Goal: Task Accomplishment & Management: Manage account settings

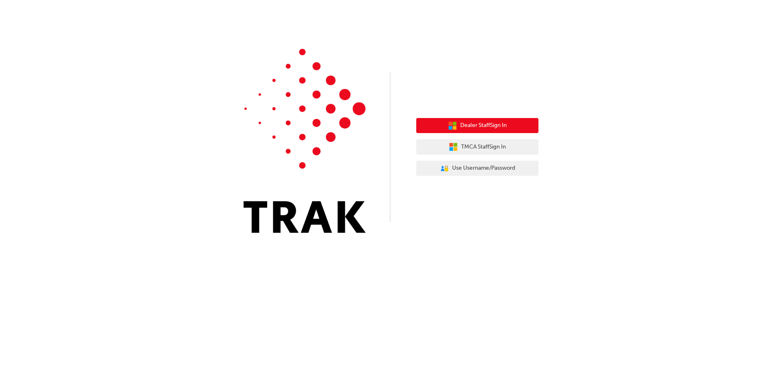
click at [491, 126] on span "Dealer Staff Sign In" at bounding box center [483, 125] width 46 height 9
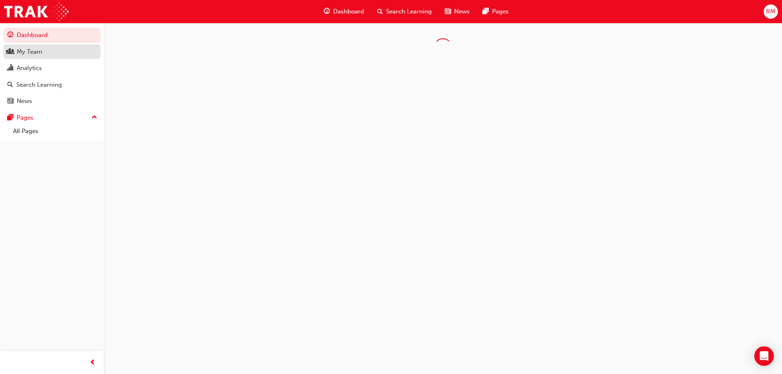
click at [31, 48] on div "My Team" at bounding box center [30, 51] width 26 height 9
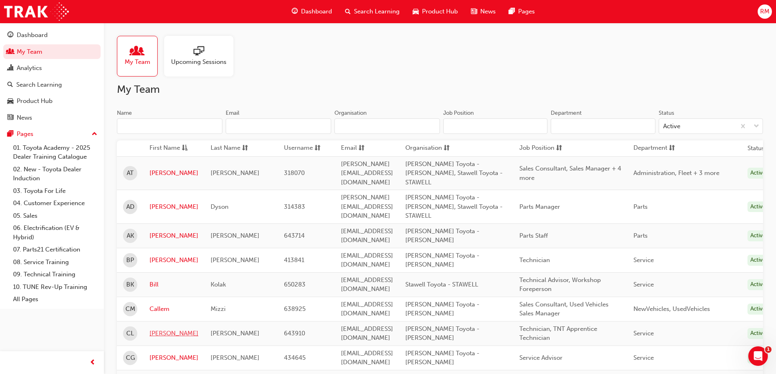
click at [157, 329] on link "Charlie" at bounding box center [173, 333] width 49 height 9
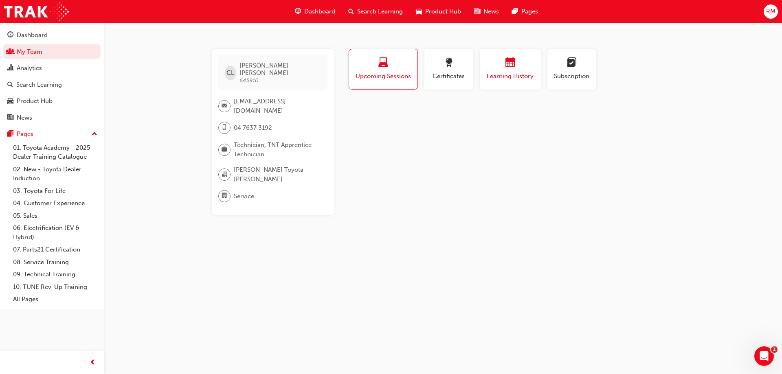
click at [520, 73] on span "Learning History" at bounding box center [510, 76] width 49 height 9
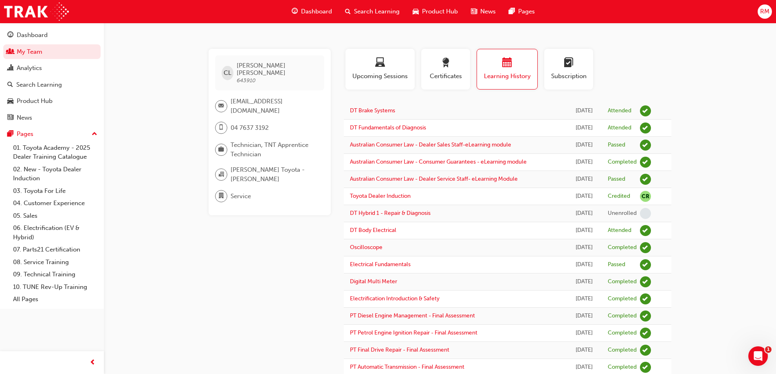
click at [355, 13] on span "Search Learning" at bounding box center [377, 11] width 46 height 9
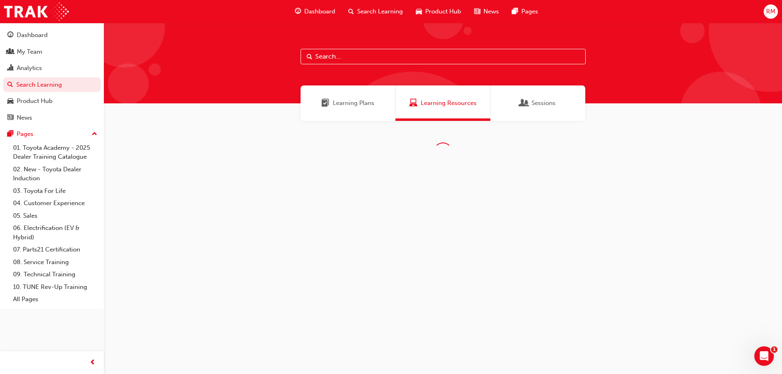
click at [320, 53] on input "text" at bounding box center [443, 56] width 285 height 15
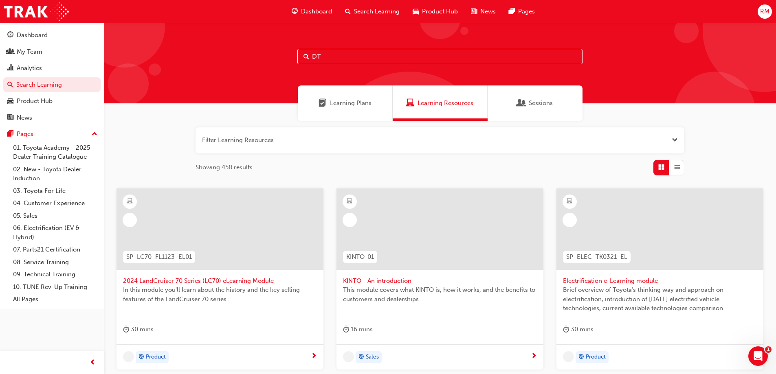
type input "DT"
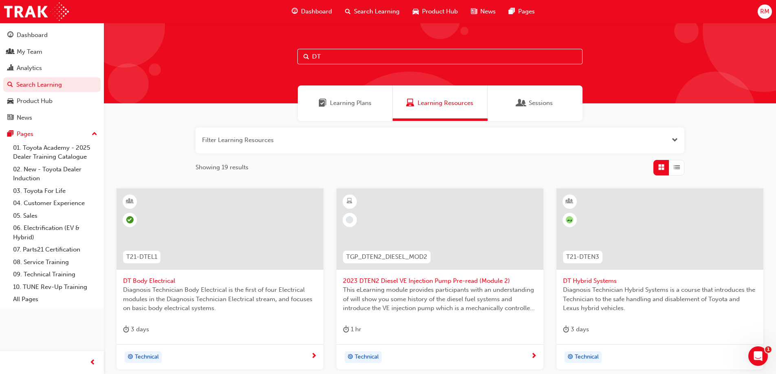
scroll to position [190, 0]
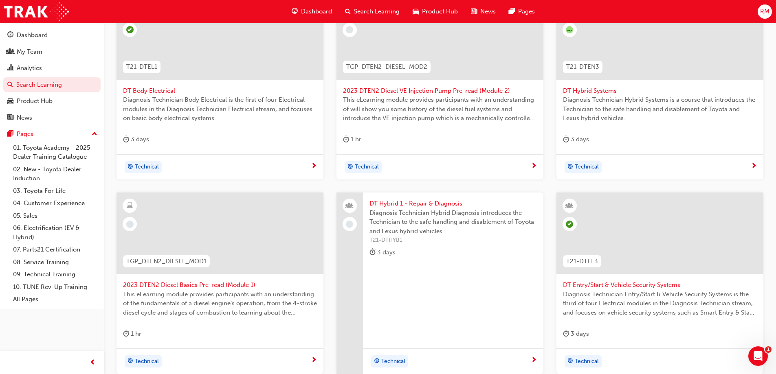
click at [162, 92] on span "DT Body Electrical" at bounding box center [220, 90] width 194 height 9
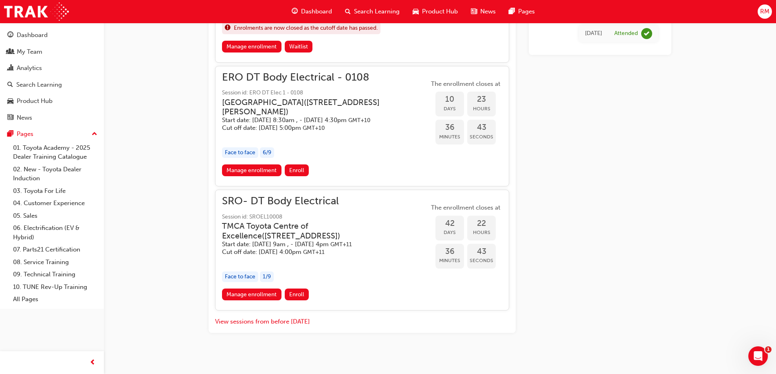
scroll to position [559, 0]
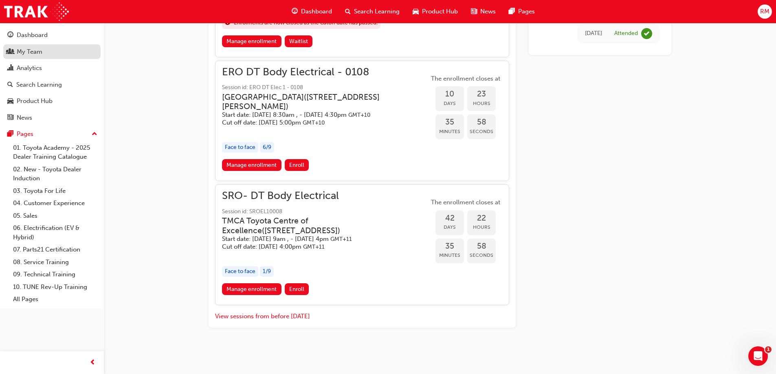
click at [33, 54] on div "My Team" at bounding box center [30, 51] width 26 height 9
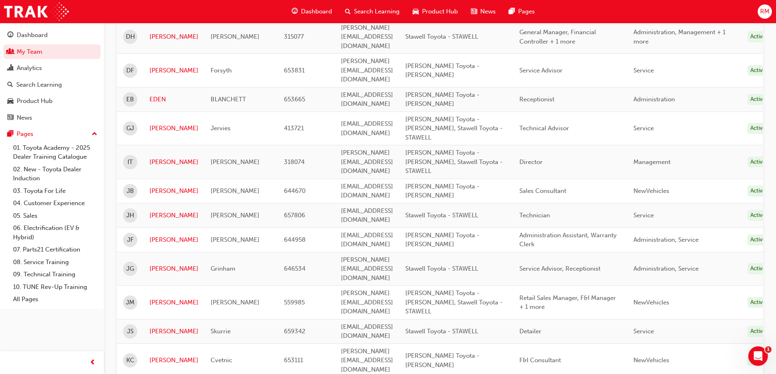
scroll to position [179, 0]
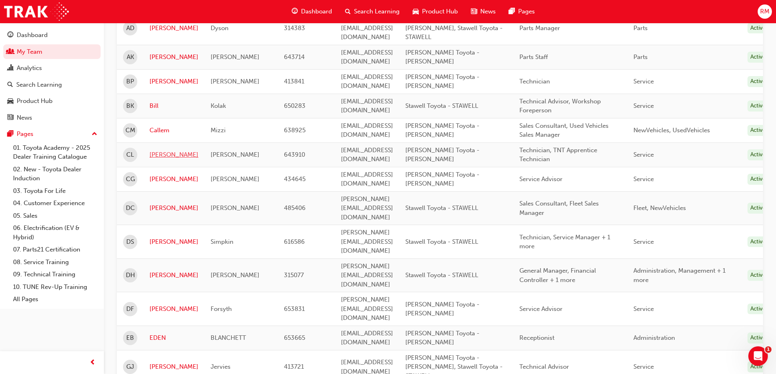
click at [164, 150] on link "Charlie" at bounding box center [173, 154] width 49 height 9
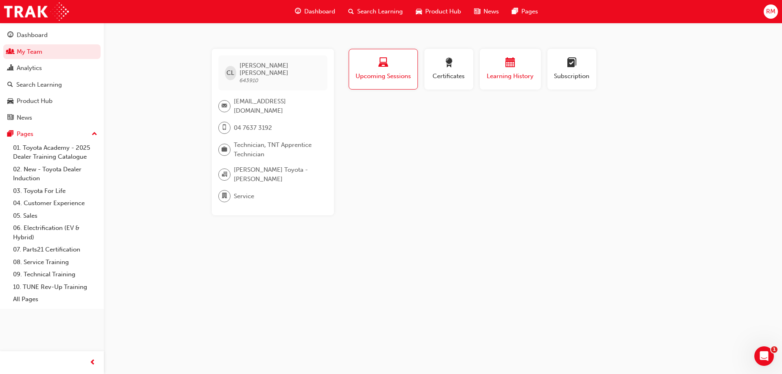
click at [503, 70] on div "Learning History" at bounding box center [510, 69] width 49 height 23
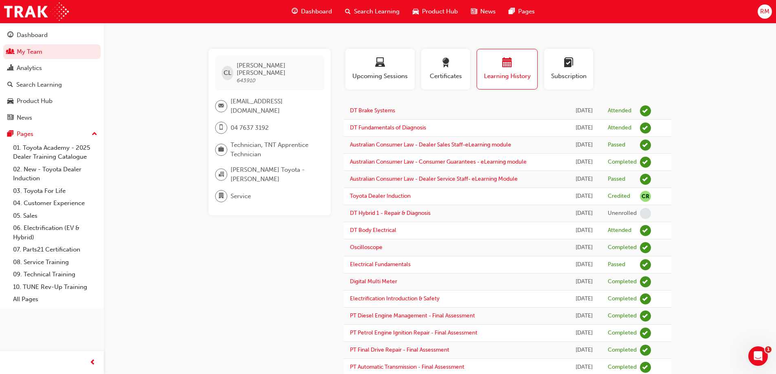
click at [365, 11] on span "Search Learning" at bounding box center [377, 11] width 46 height 9
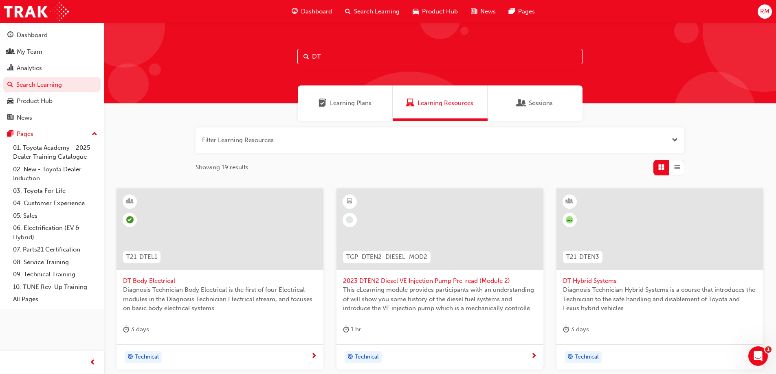
click at [332, 55] on input "DT" at bounding box center [439, 56] width 285 height 15
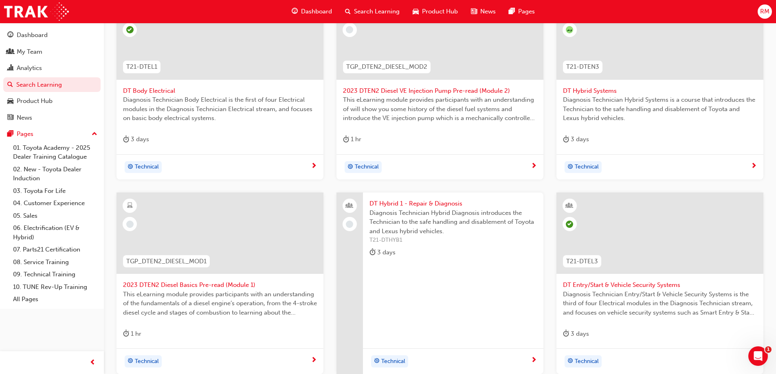
click at [163, 91] on span "DT Body Electrical" at bounding box center [220, 90] width 194 height 9
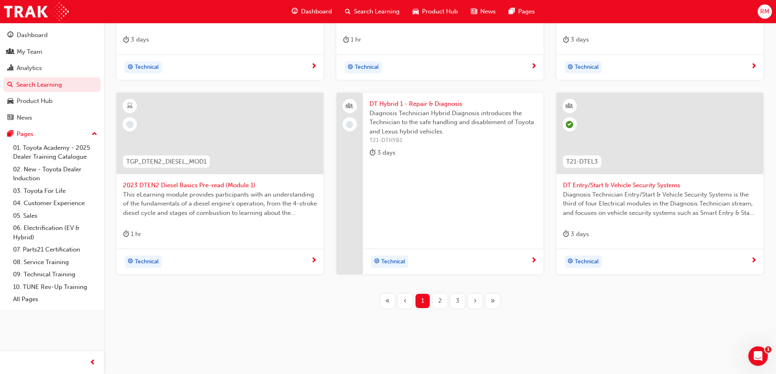
click at [442, 299] on div "2" at bounding box center [440, 301] width 14 height 14
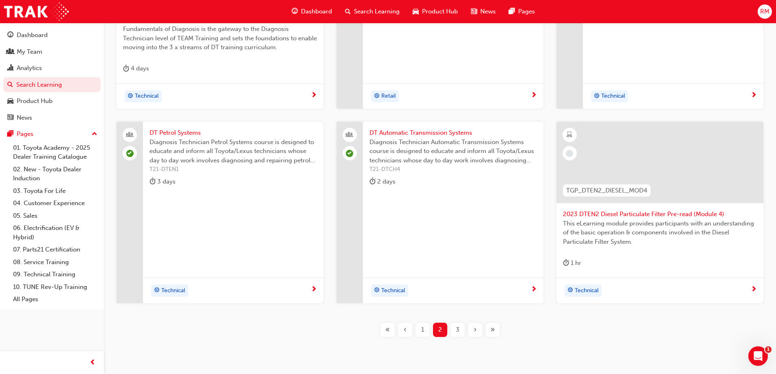
scroll to position [290, 0]
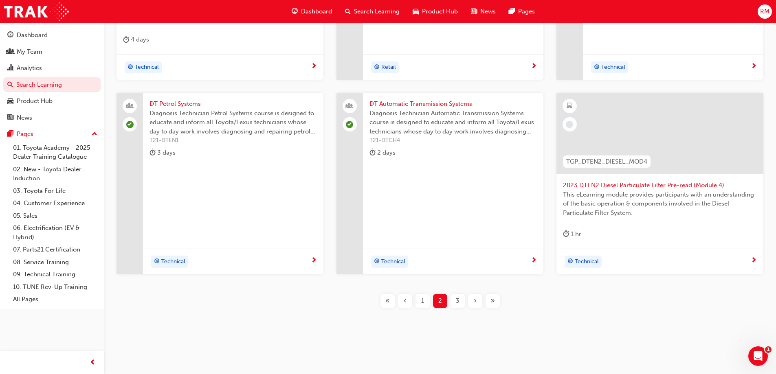
click at [457, 304] on span "3" at bounding box center [458, 301] width 4 height 9
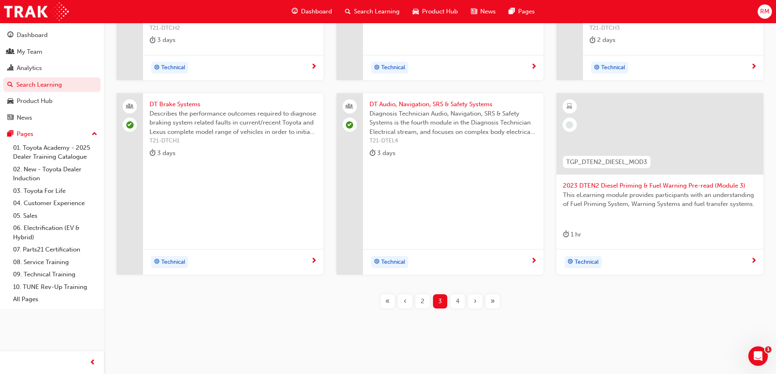
scroll to position [209, 0]
click at [404, 301] on span "‹" at bounding box center [405, 301] width 3 height 9
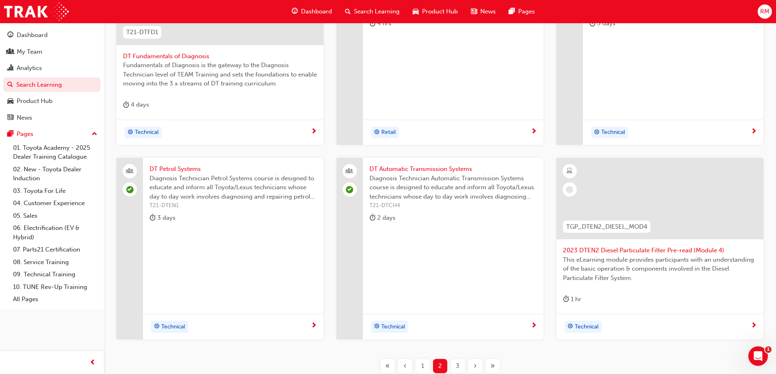
scroll to position [290, 0]
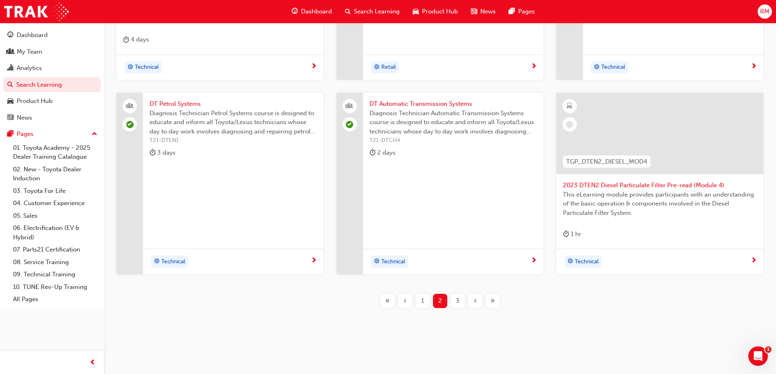
click at [422, 301] on span "1" at bounding box center [422, 301] width 3 height 9
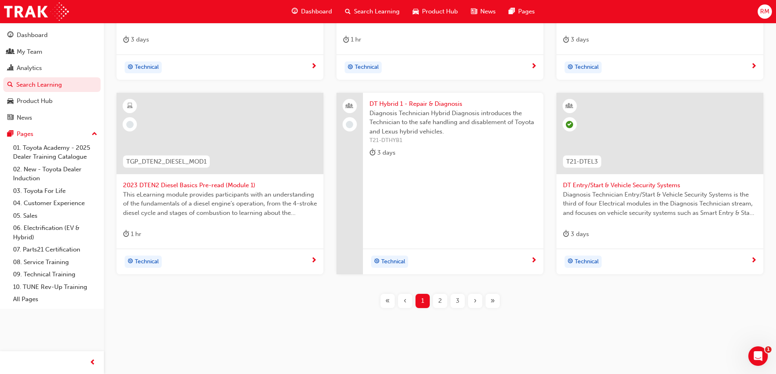
scroll to position [100, 0]
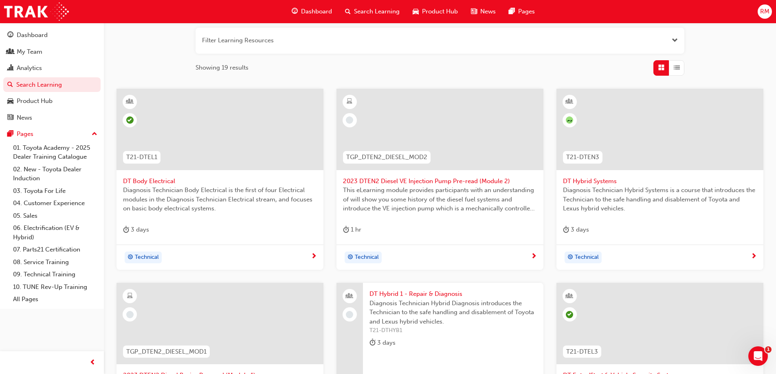
click at [160, 179] on span "DT Body Electrical" at bounding box center [220, 181] width 194 height 9
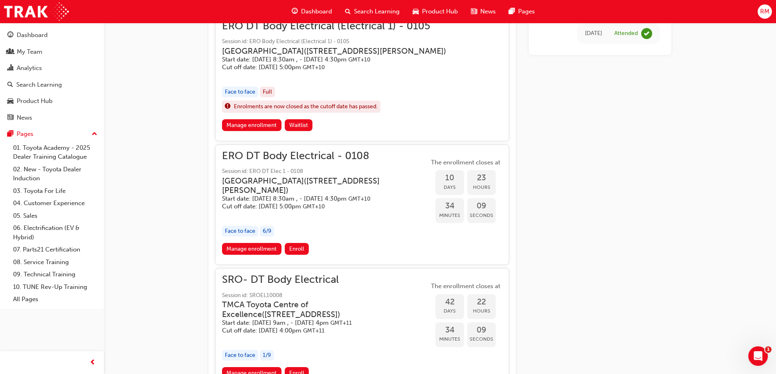
scroll to position [473, 0]
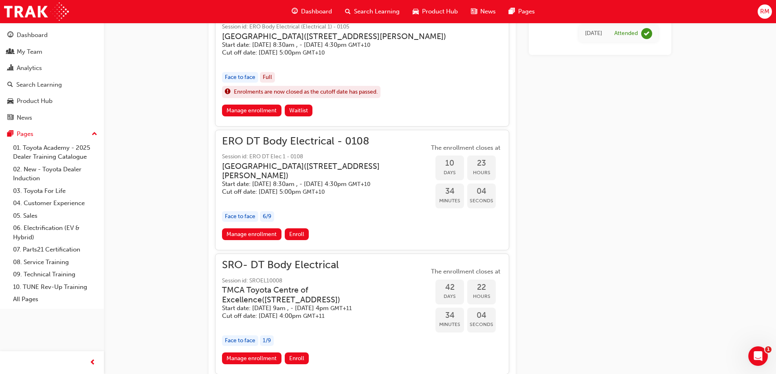
click at [300, 270] on span "SRO- DT Body Electrical" at bounding box center [325, 265] width 207 height 9
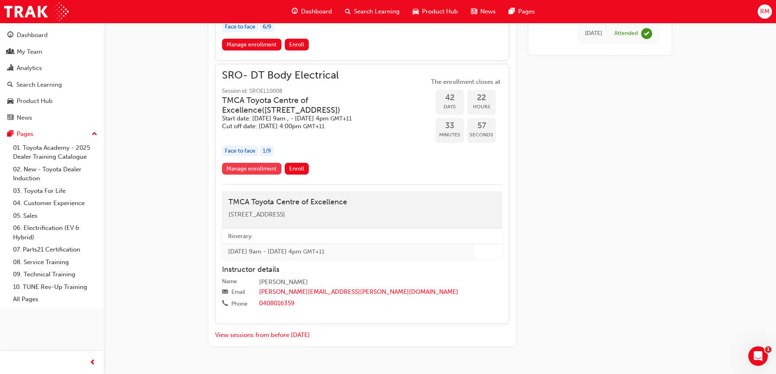
click at [257, 175] on link "Manage enrollment" at bounding box center [251, 169] width 59 height 12
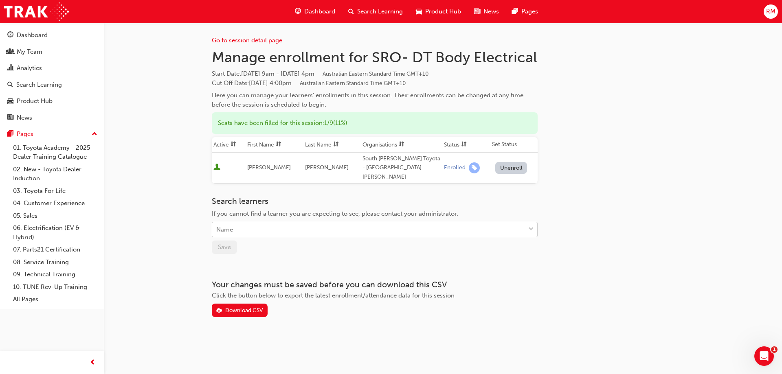
click at [290, 223] on div "Name" at bounding box center [368, 230] width 313 height 14
type input "langley"
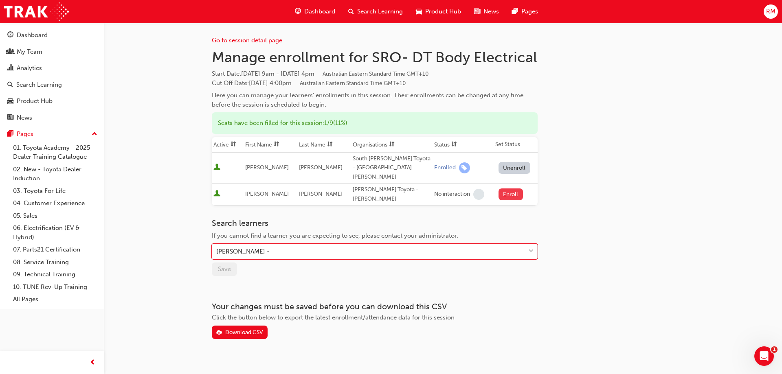
click at [504, 189] on button "Enroll" at bounding box center [511, 195] width 24 height 12
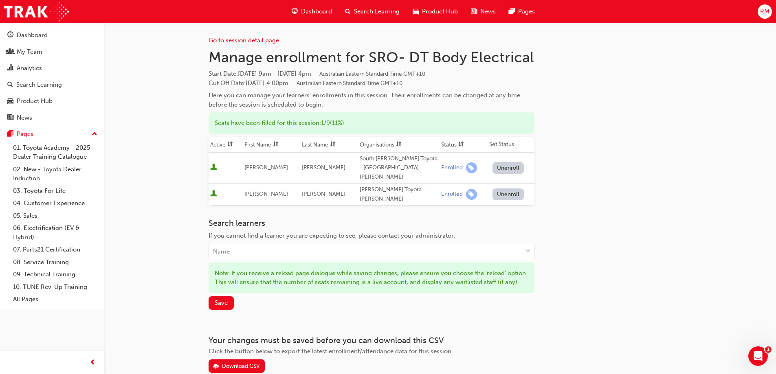
click at [351, 9] on div "Search Learning" at bounding box center [372, 11] width 68 height 17
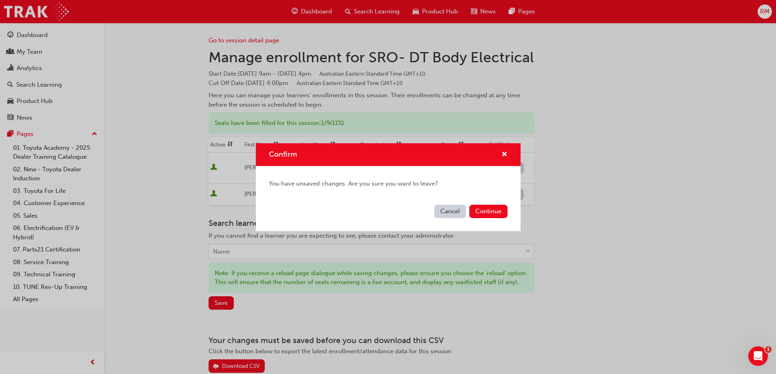
click at [455, 214] on button "Cancel" at bounding box center [450, 211] width 32 height 13
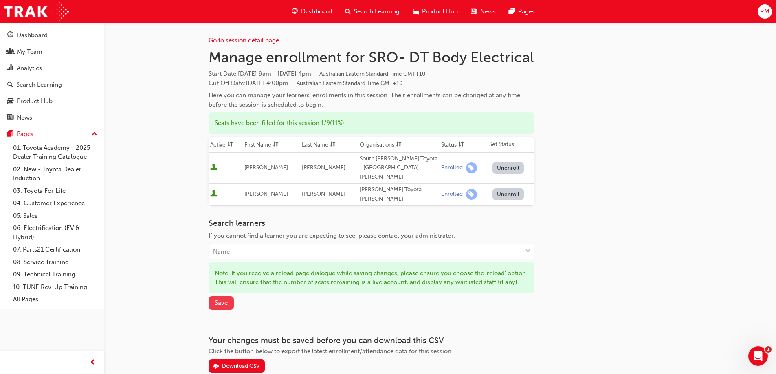
click at [226, 299] on span "Save" at bounding box center [221, 302] width 13 height 7
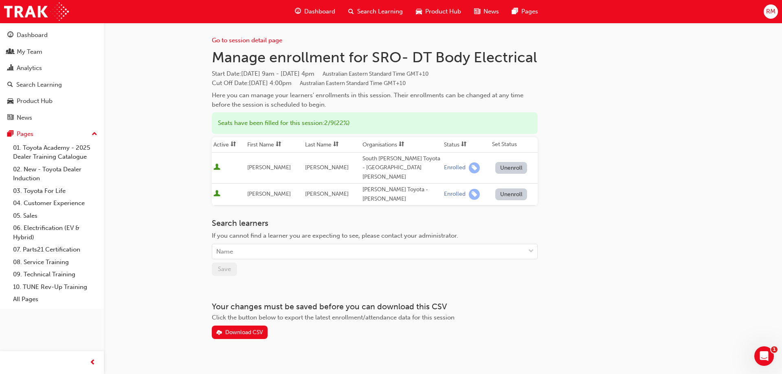
click at [370, 10] on span "Search Learning" at bounding box center [380, 11] width 46 height 9
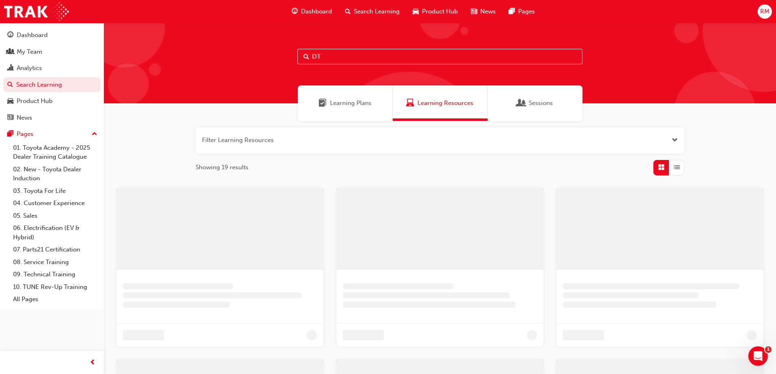
click at [341, 56] on input "DT" at bounding box center [439, 56] width 285 height 15
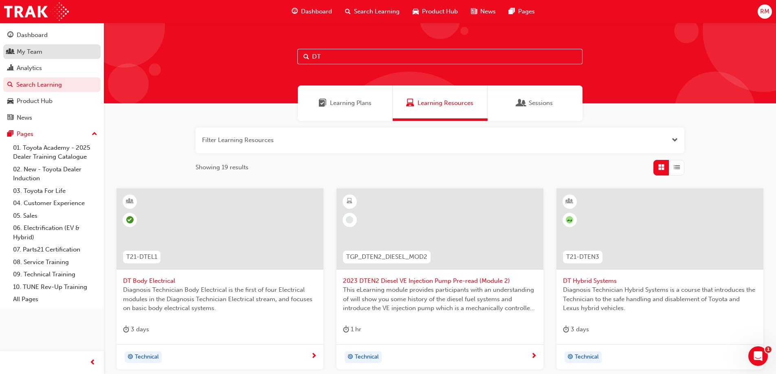
click at [38, 54] on div "My Team" at bounding box center [30, 51] width 26 height 9
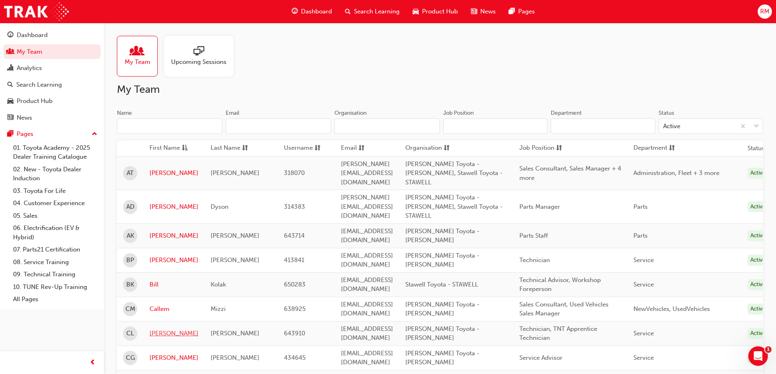
click at [165, 329] on link "Charlie" at bounding box center [173, 333] width 49 height 9
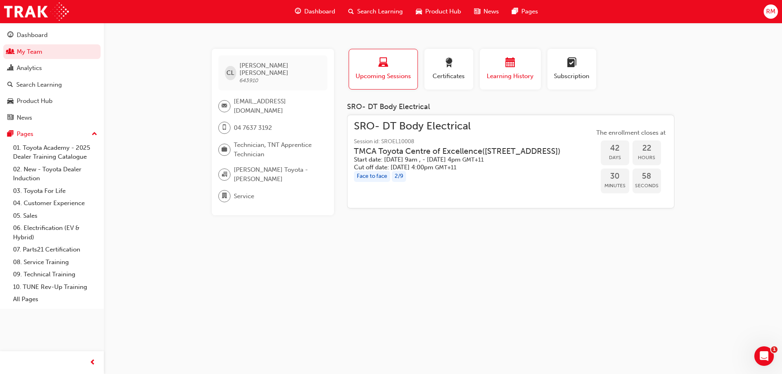
click at [512, 72] on span "Learning History" at bounding box center [510, 76] width 49 height 9
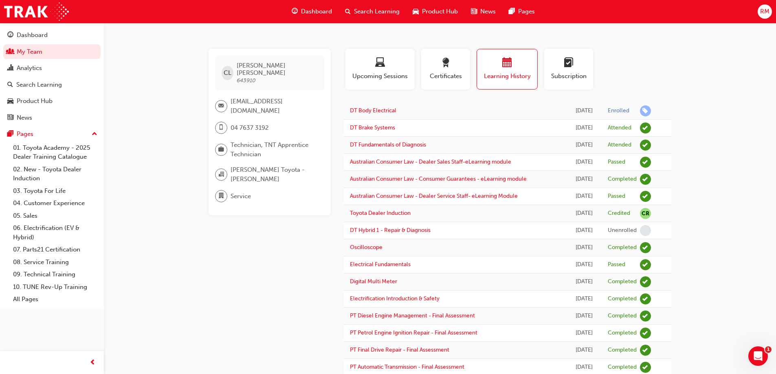
click at [369, 15] on span "Search Learning" at bounding box center [377, 11] width 46 height 9
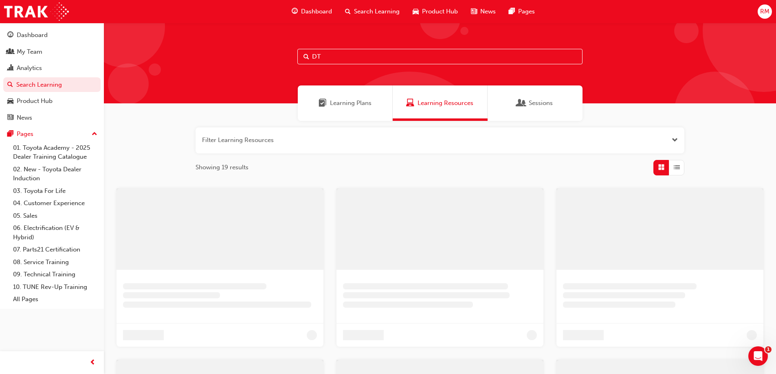
click at [351, 55] on input "DT" at bounding box center [439, 56] width 285 height 15
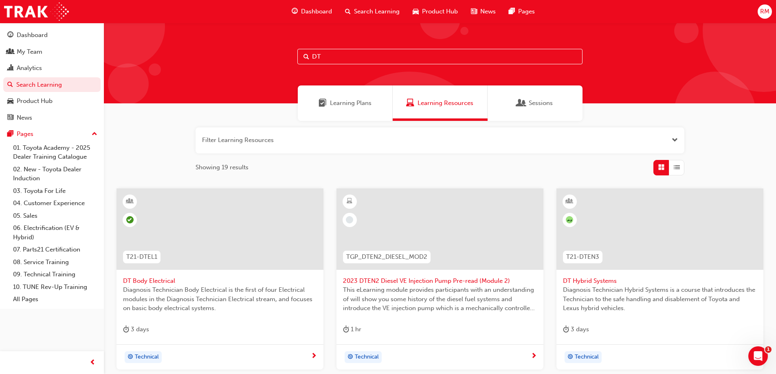
scroll to position [190, 0]
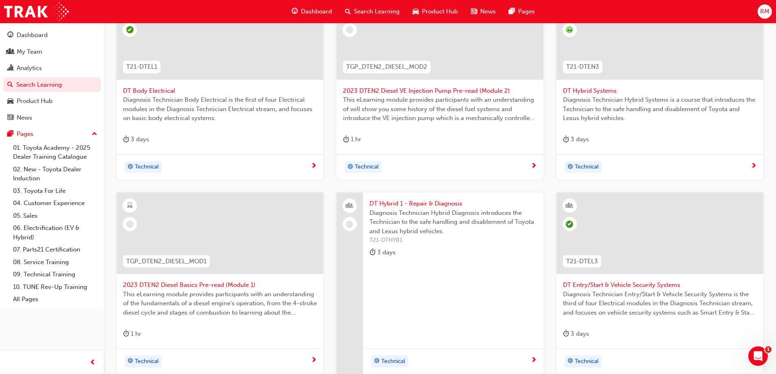
click at [601, 92] on span "DT Hybrid Systems" at bounding box center [660, 90] width 194 height 9
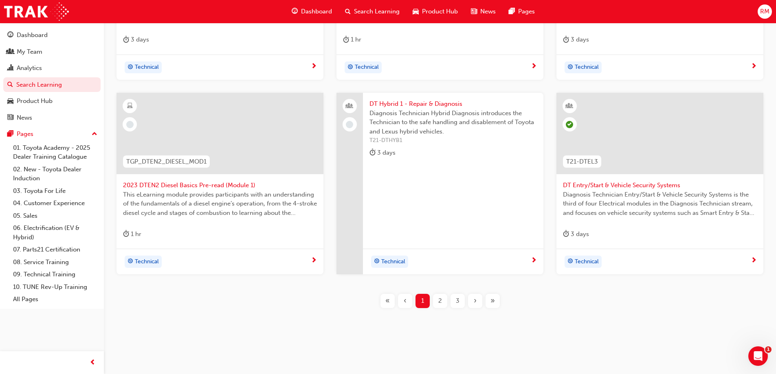
scroll to position [100, 0]
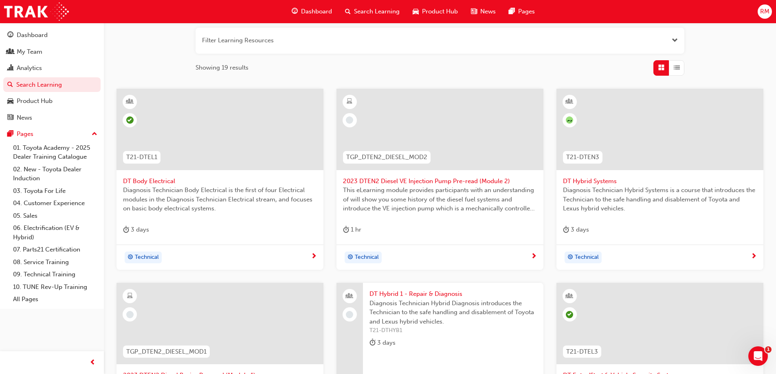
click at [423, 293] on span "DT Hybrid 1 - Repair & Diagnosis" at bounding box center [452, 294] width 167 height 9
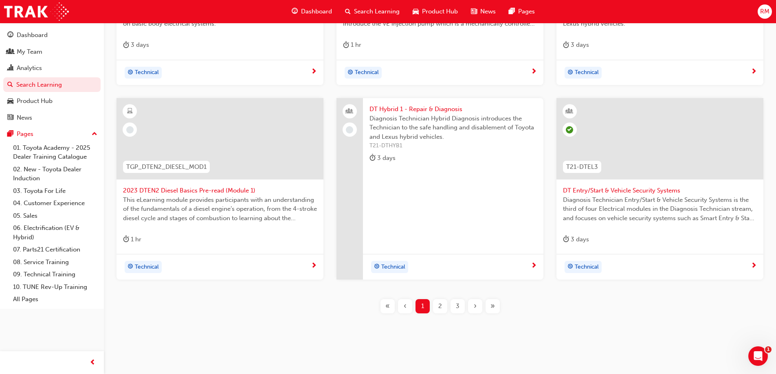
scroll to position [290, 0]
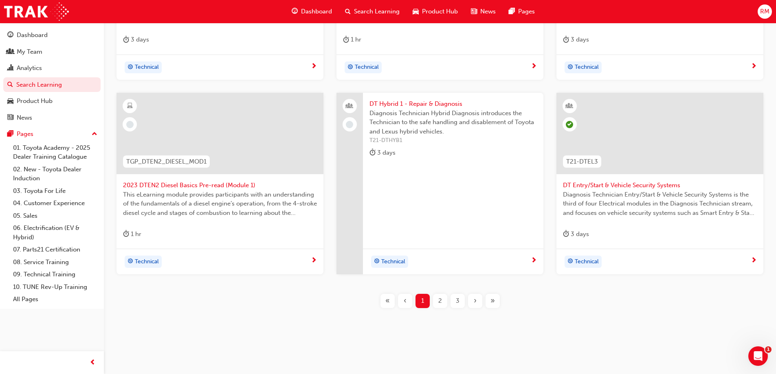
click at [586, 184] on span "DT Entry/Start & Vehicle Security Systems" at bounding box center [660, 185] width 194 height 9
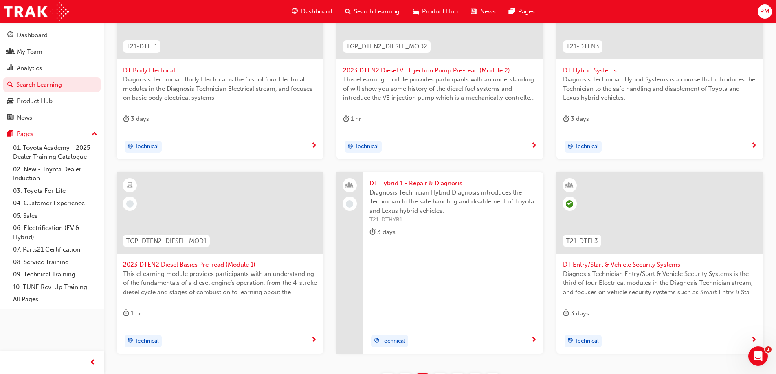
scroll to position [290, 0]
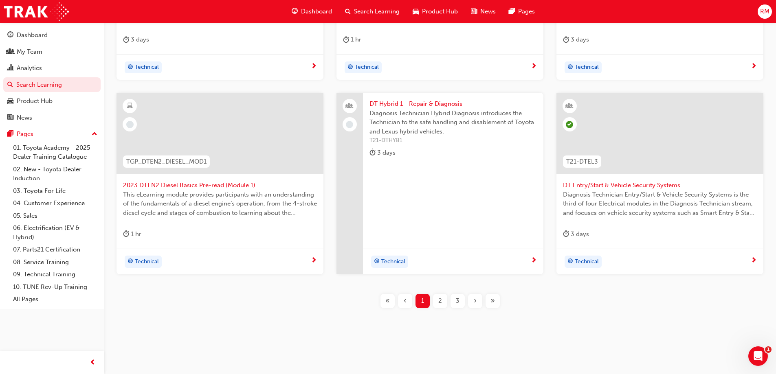
click at [440, 303] on span "2" at bounding box center [440, 301] width 4 height 9
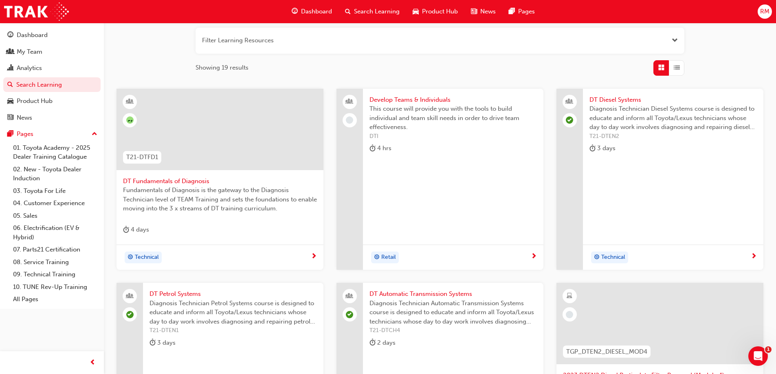
scroll to position [290, 0]
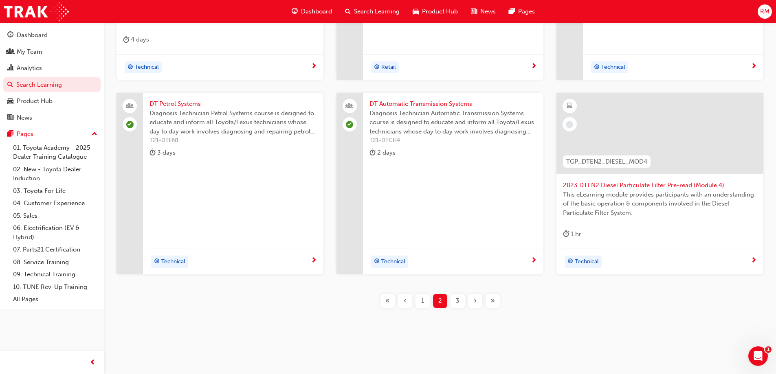
click at [455, 298] on div "3" at bounding box center [457, 301] width 14 height 14
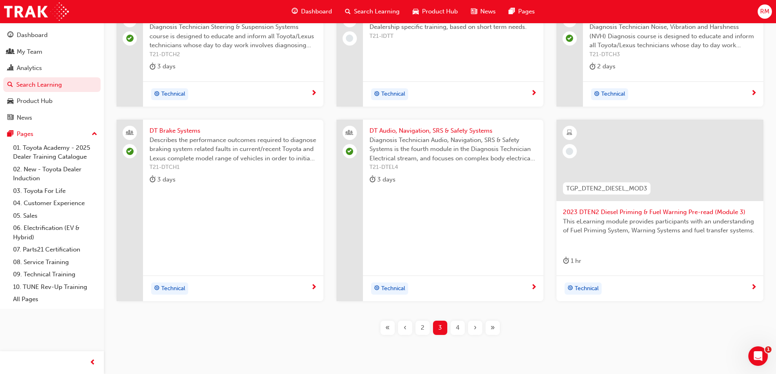
scroll to position [190, 0]
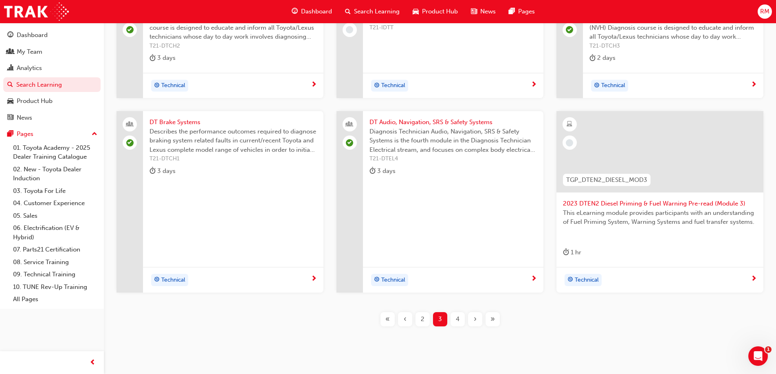
click at [462, 318] on div "4" at bounding box center [457, 319] width 14 height 14
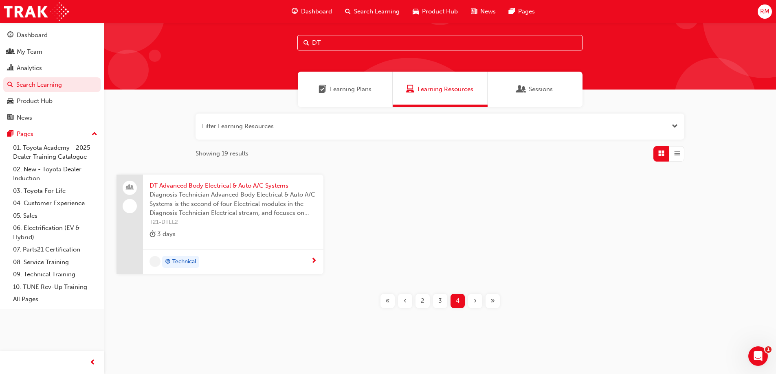
scroll to position [14, 0]
click at [389, 305] on span "«" at bounding box center [387, 301] width 4 height 9
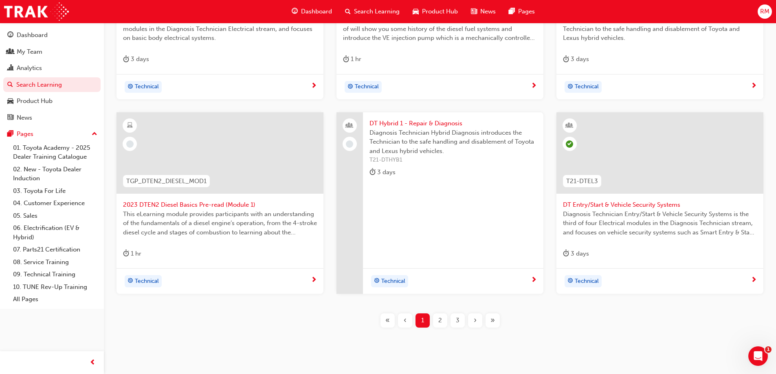
scroll to position [290, 0]
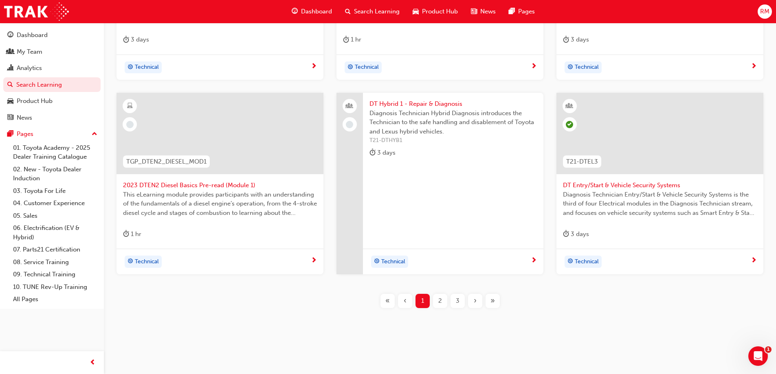
click at [448, 306] on button "2" at bounding box center [440, 301] width 18 height 14
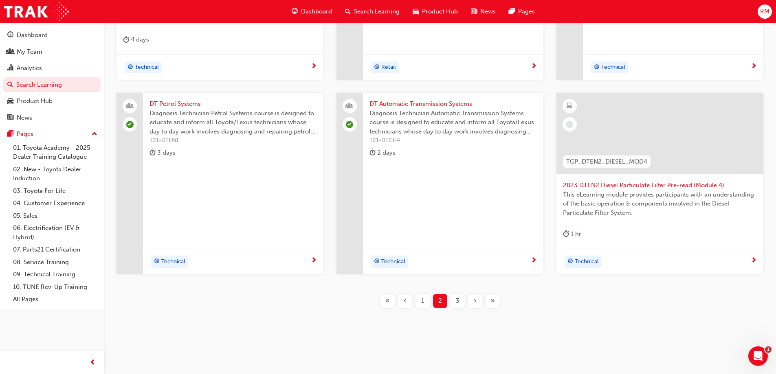
scroll to position [100, 0]
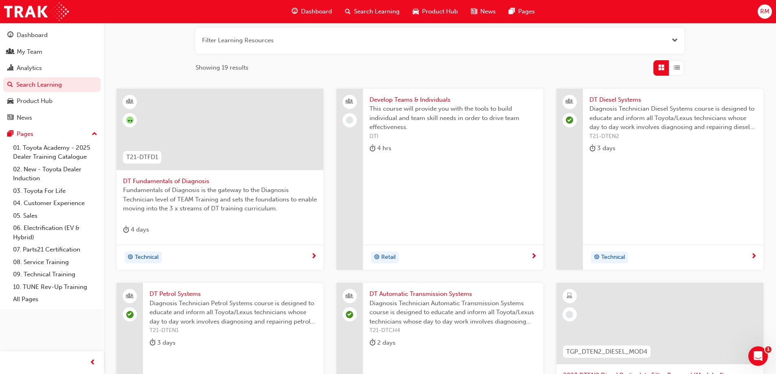
click at [616, 102] on span "DT Diesel Systems" at bounding box center [672, 99] width 167 height 9
